Goal: Task Accomplishment & Management: Manage account settings

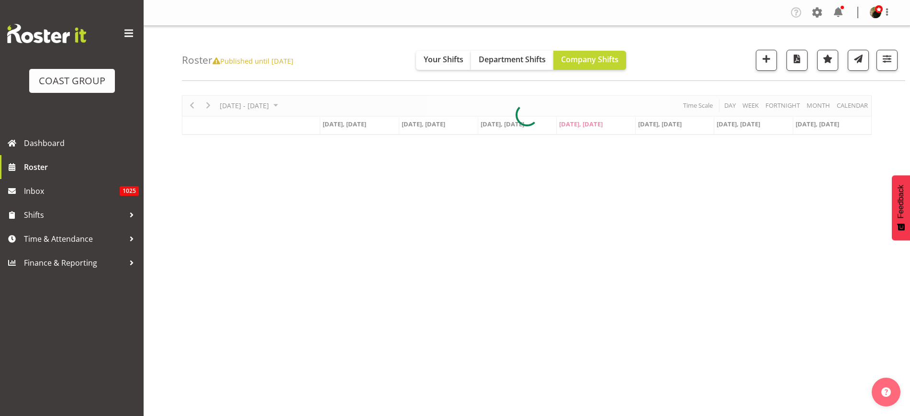
click at [249, 104] on div at bounding box center [527, 115] width 690 height 40
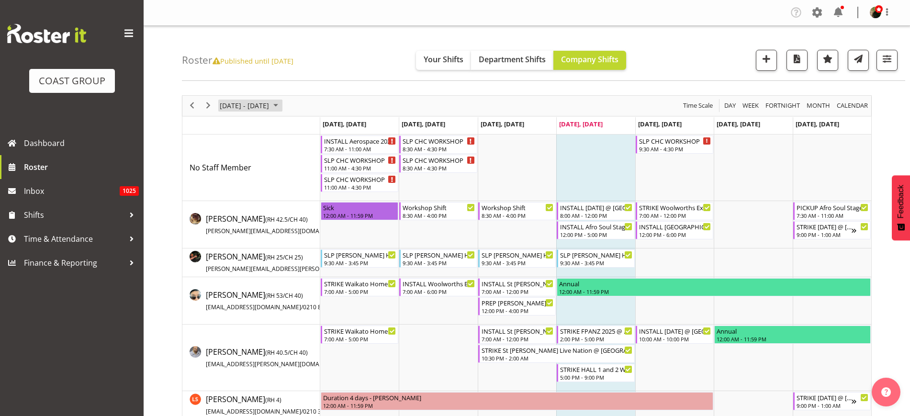
click at [262, 109] on span "[DATE] - [DATE]" at bounding box center [244, 106] width 51 height 12
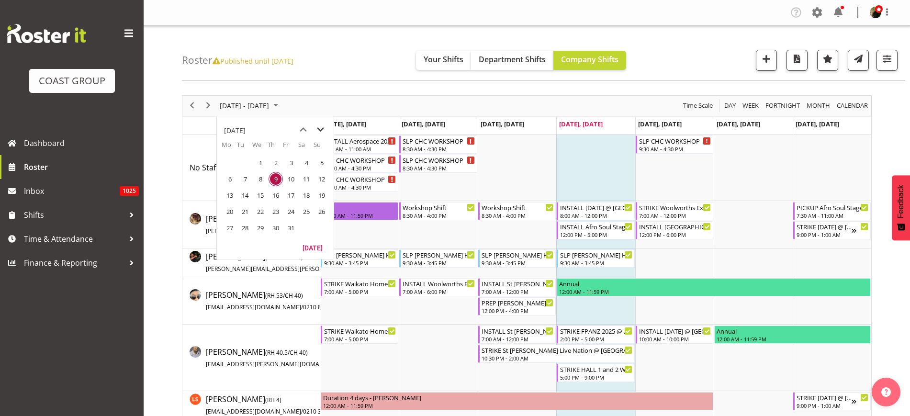
click at [324, 131] on span "next month" at bounding box center [320, 129] width 17 height 17
click at [323, 130] on span "next month" at bounding box center [320, 129] width 17 height 17
click at [322, 126] on span "next month" at bounding box center [320, 129] width 17 height 17
click at [318, 130] on span "next month" at bounding box center [320, 129] width 17 height 17
click at [326, 133] on span "next month" at bounding box center [320, 129] width 17 height 17
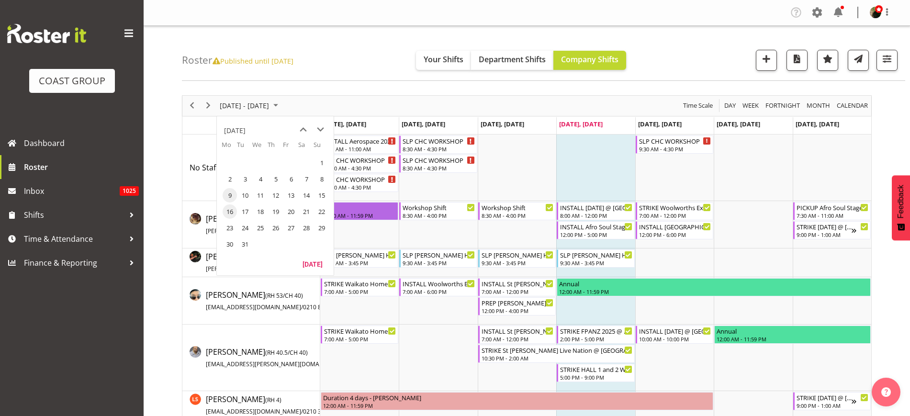
click at [236, 209] on span "16" at bounding box center [230, 211] width 14 height 14
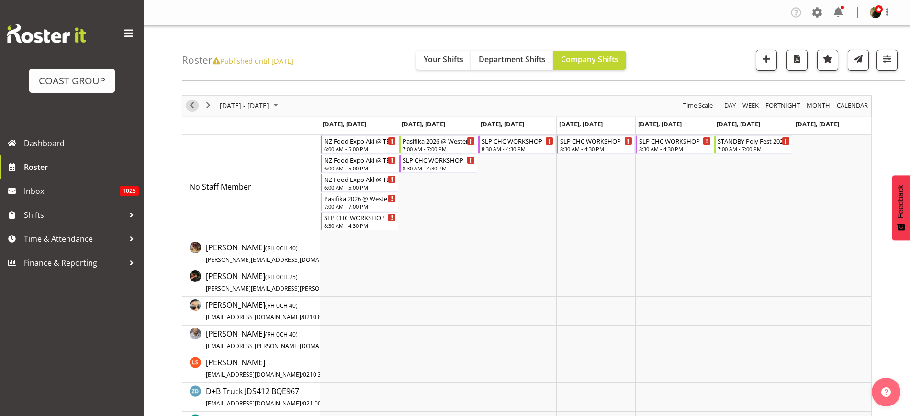
click at [192, 105] on span "Previous" at bounding box center [191, 106] width 11 height 12
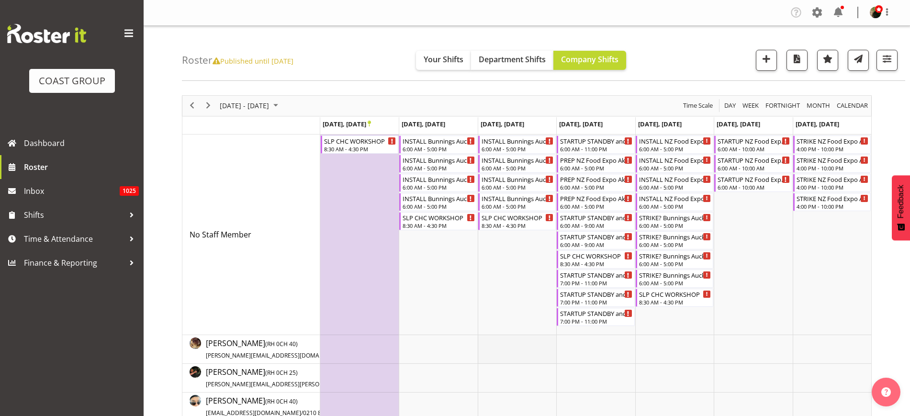
click at [501, 353] on td "Timeline Week of March 9, 2026" at bounding box center [517, 349] width 78 height 29
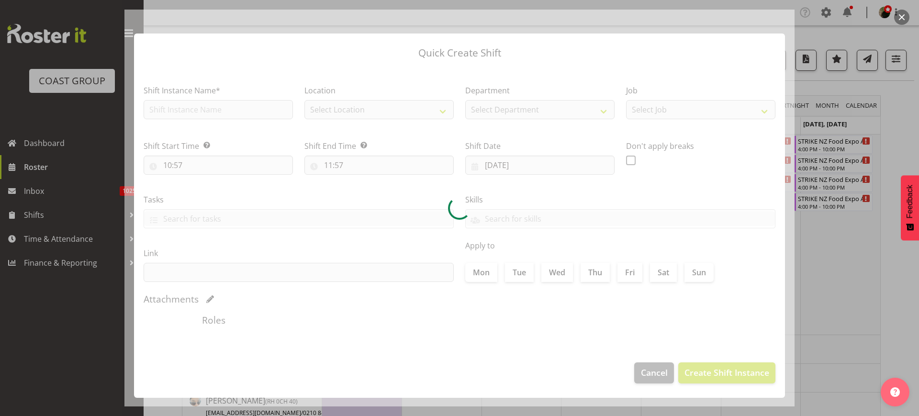
type input "[DATE]"
checkbox input "true"
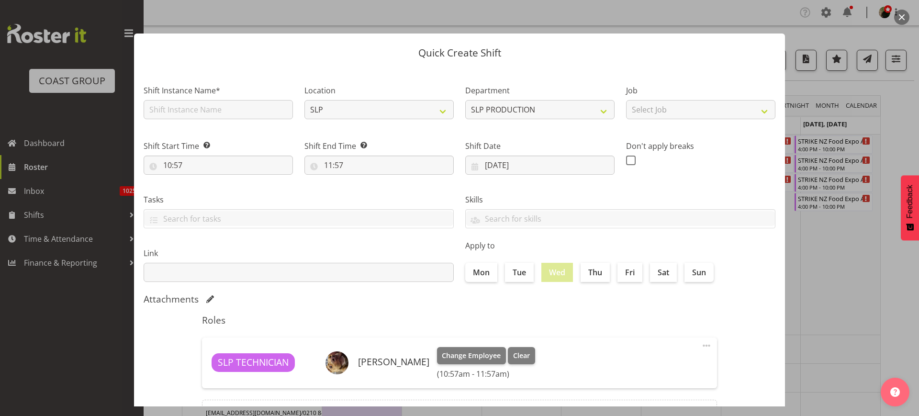
click at [656, 370] on div at bounding box center [459, 208] width 670 height 397
click at [909, 11] on div at bounding box center [459, 208] width 919 height 416
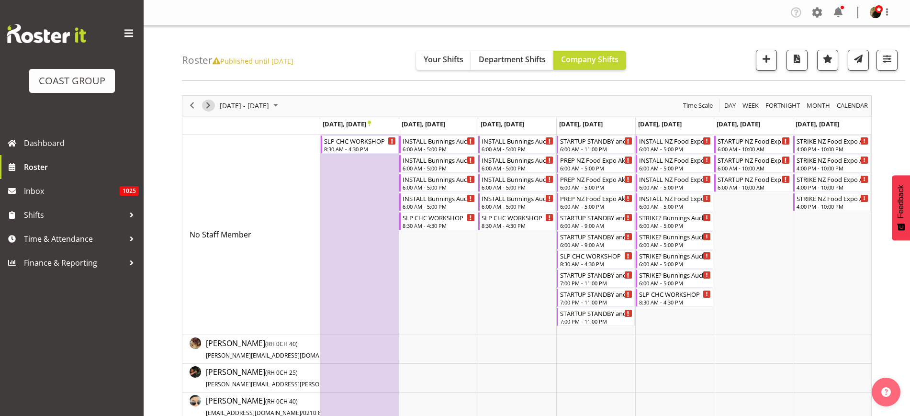
click at [209, 105] on span "Next" at bounding box center [207, 106] width 11 height 12
